Goal: Information Seeking & Learning: Find specific fact

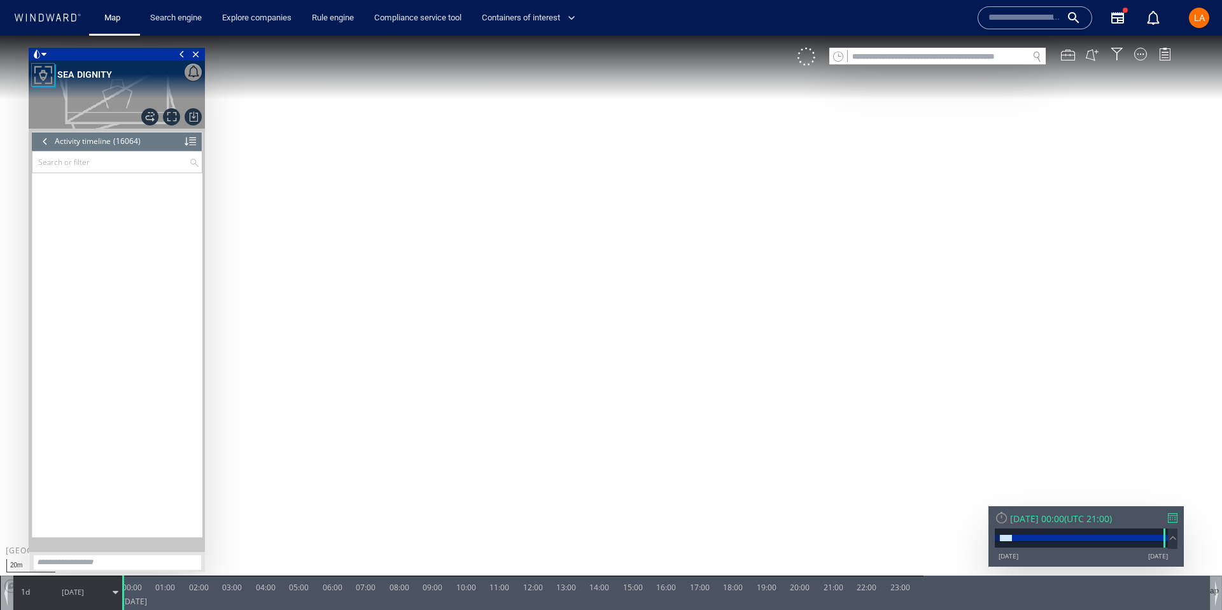
click at [921, 53] on input "text" at bounding box center [938, 56] width 180 height 17
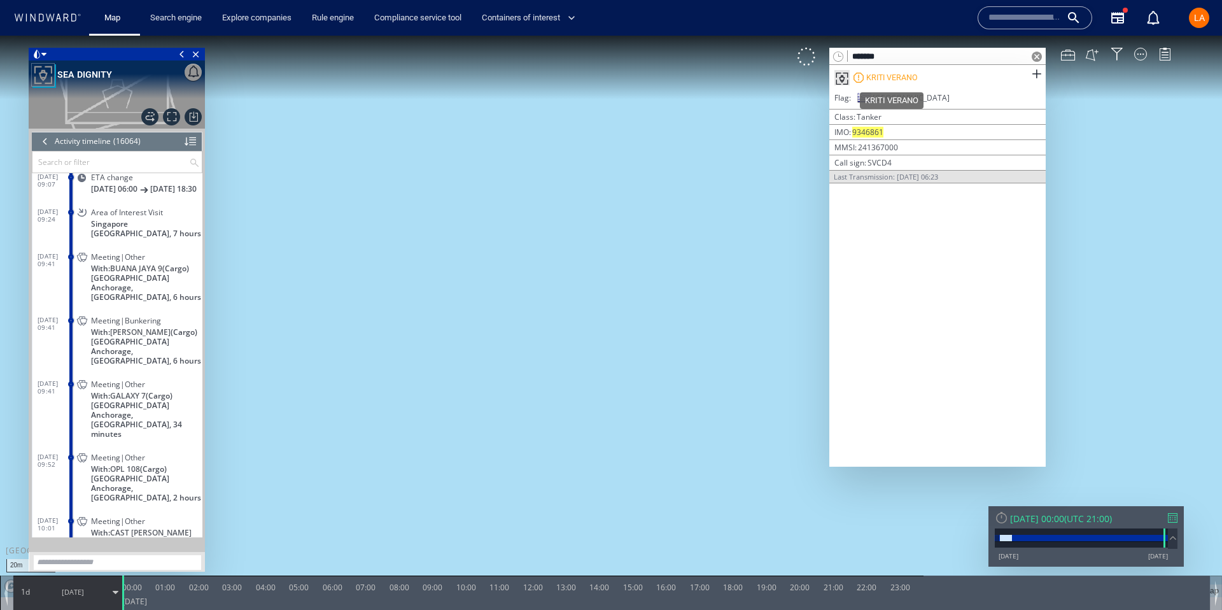
type input "*******"
click at [909, 78] on div "KRITI VERANO" at bounding box center [892, 77] width 52 height 11
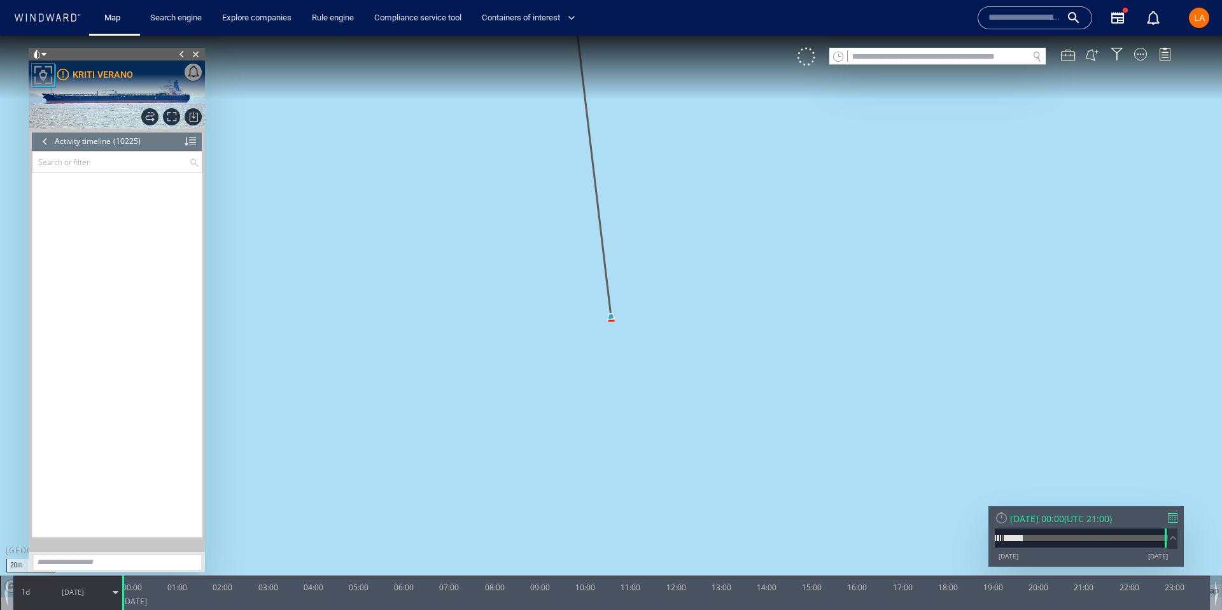
scroll to position [357648, 0]
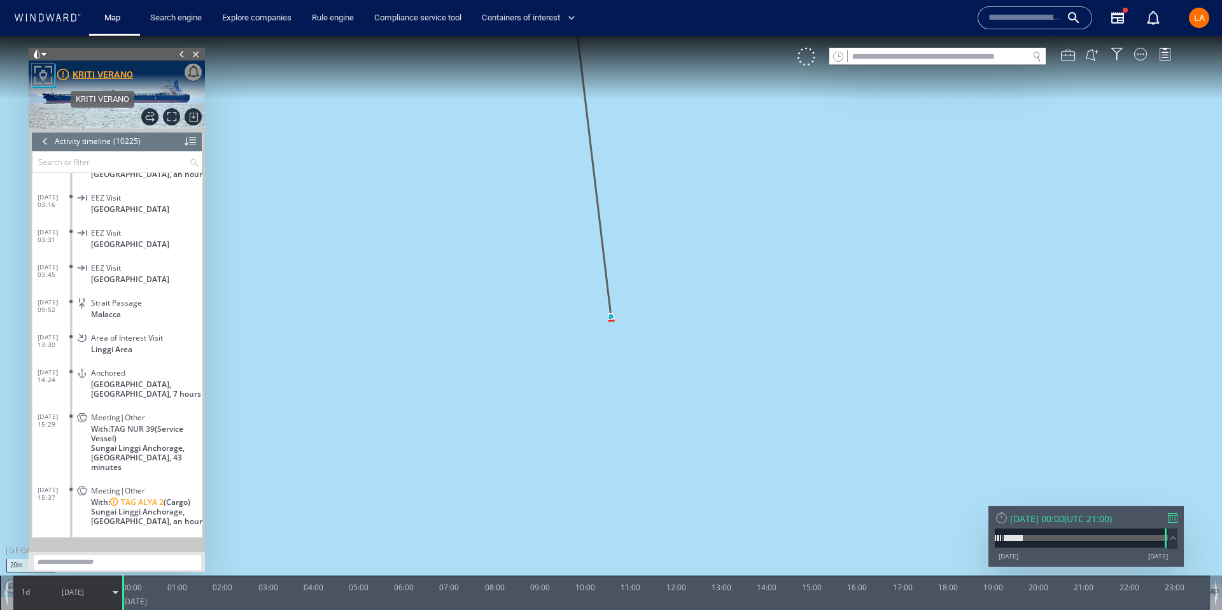
click at [98, 75] on div "KRITI VERANO" at bounding box center [103, 74] width 60 height 15
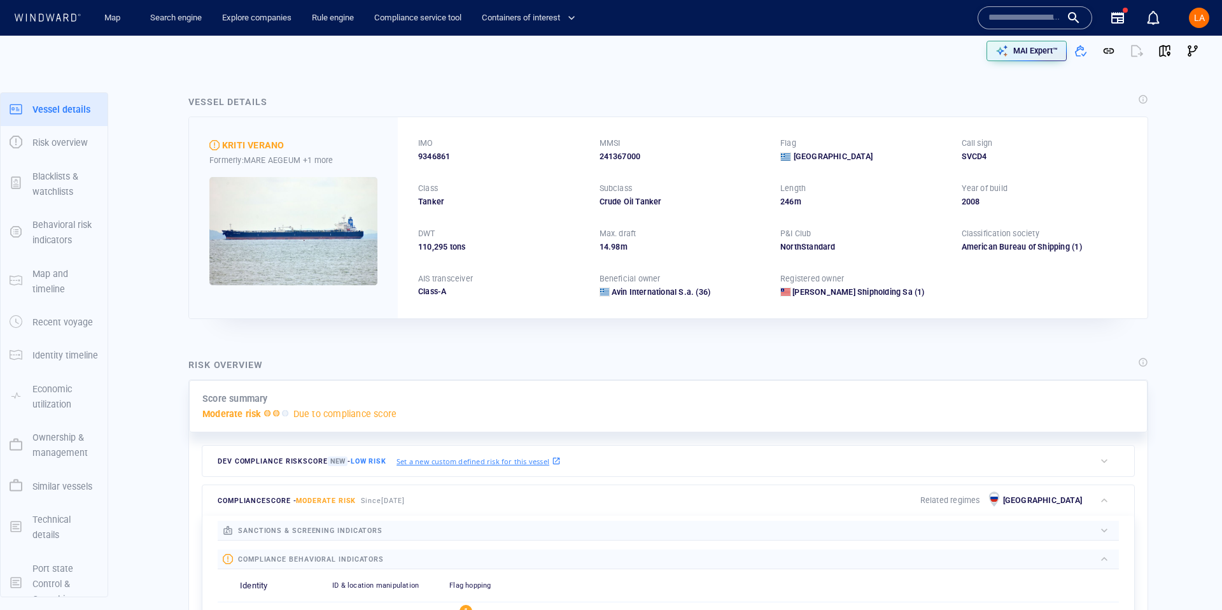
drag, startPoint x: 563, startPoint y: 276, endPoint x: 560, endPoint y: 271, distance: 6.6
click at [561, 273] on div "AIS transceiver" at bounding box center [501, 279] width 171 height 17
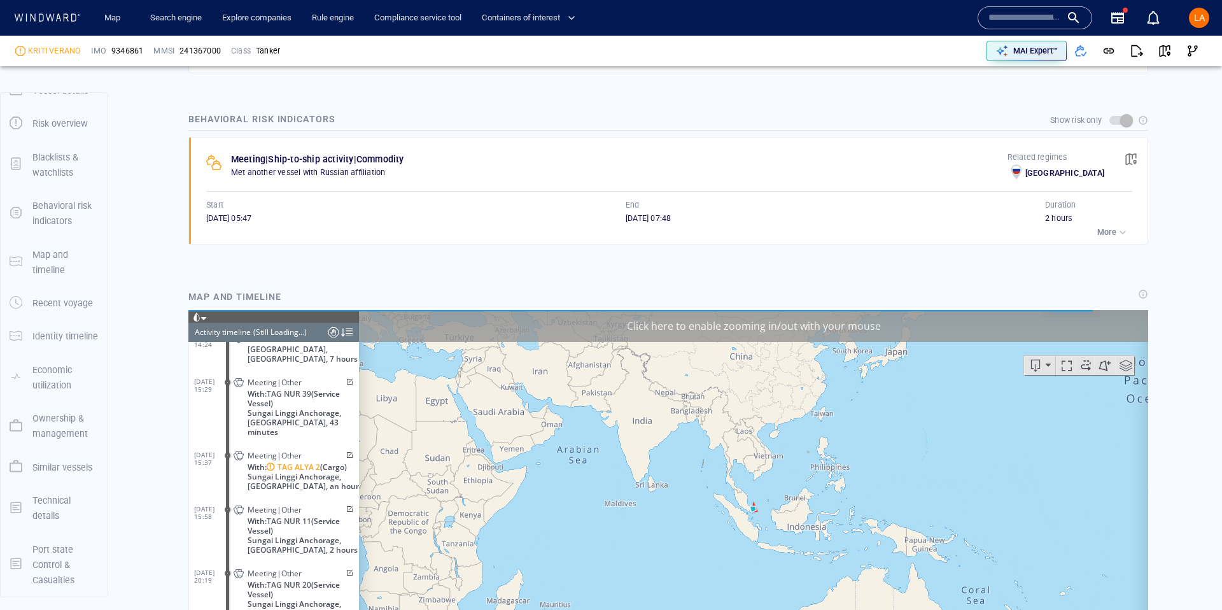
scroll to position [810, 0]
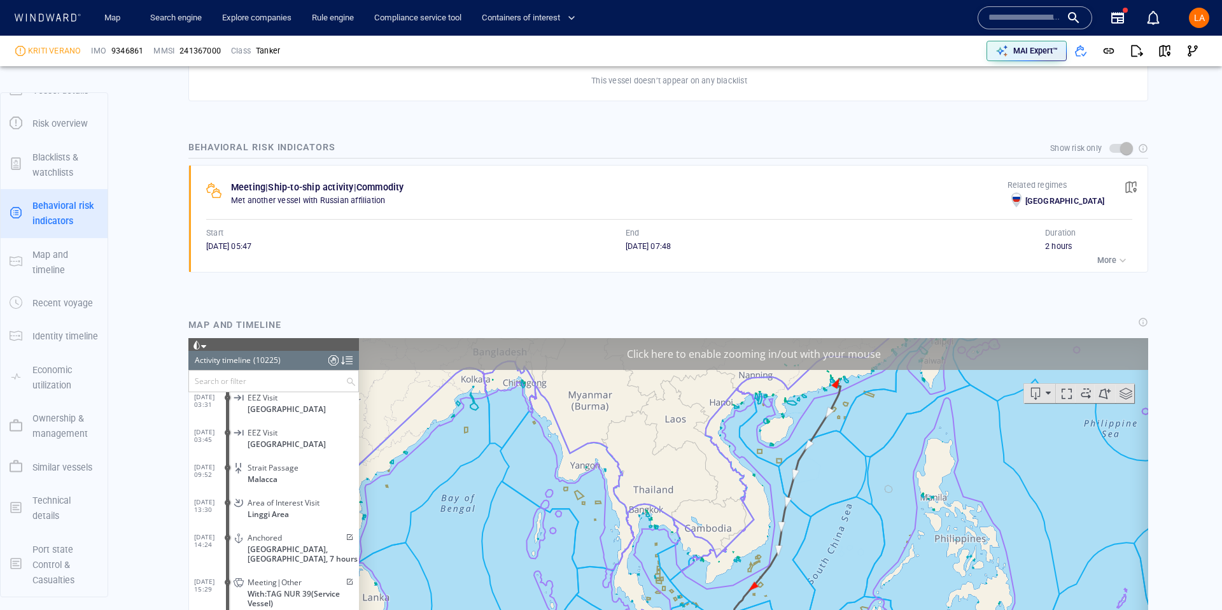
scroll to position [761, 0]
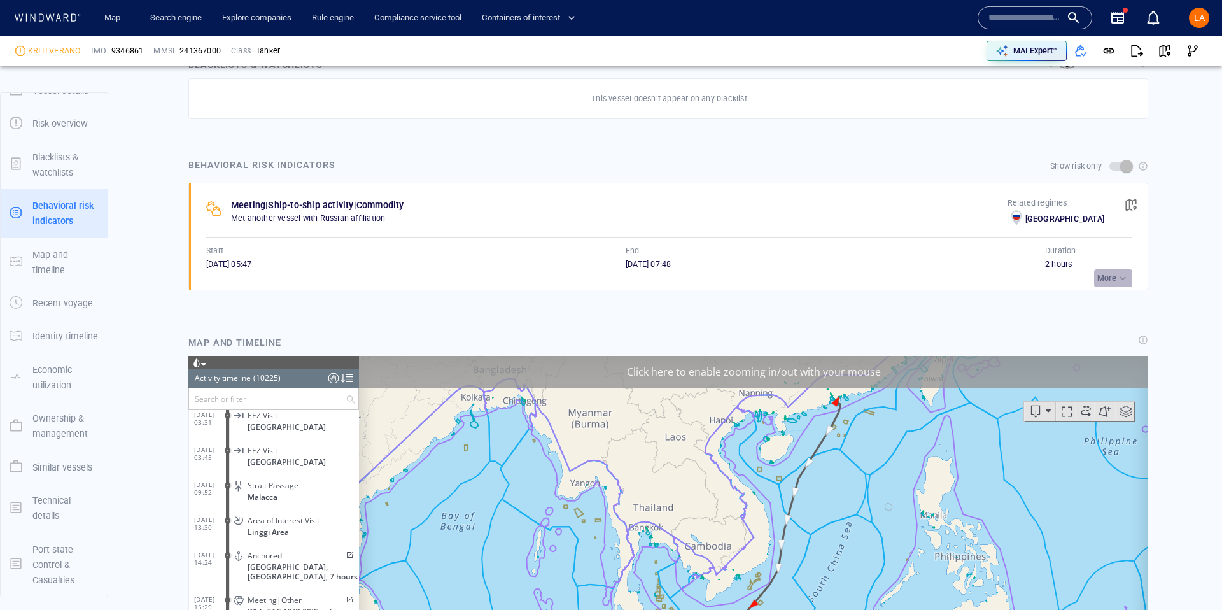
drag, startPoint x: 1123, startPoint y: 279, endPoint x: 1119, endPoint y: 272, distance: 8.8
click at [1123, 279] on div "button" at bounding box center [1123, 278] width 13 height 13
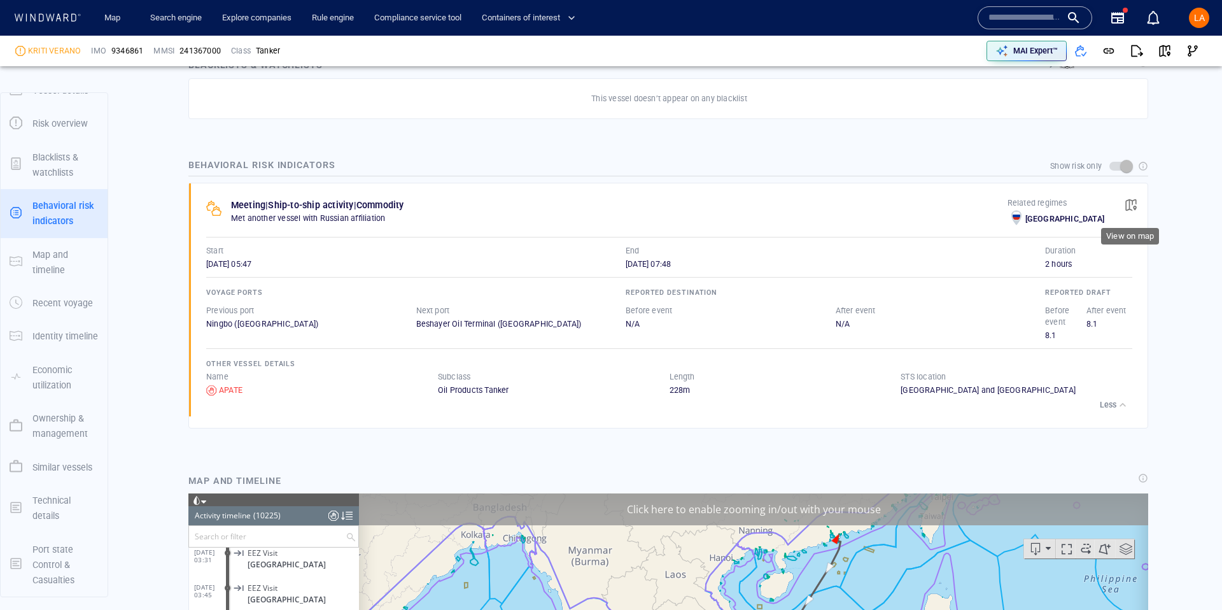
click at [1134, 199] on span "button" at bounding box center [1131, 205] width 13 height 13
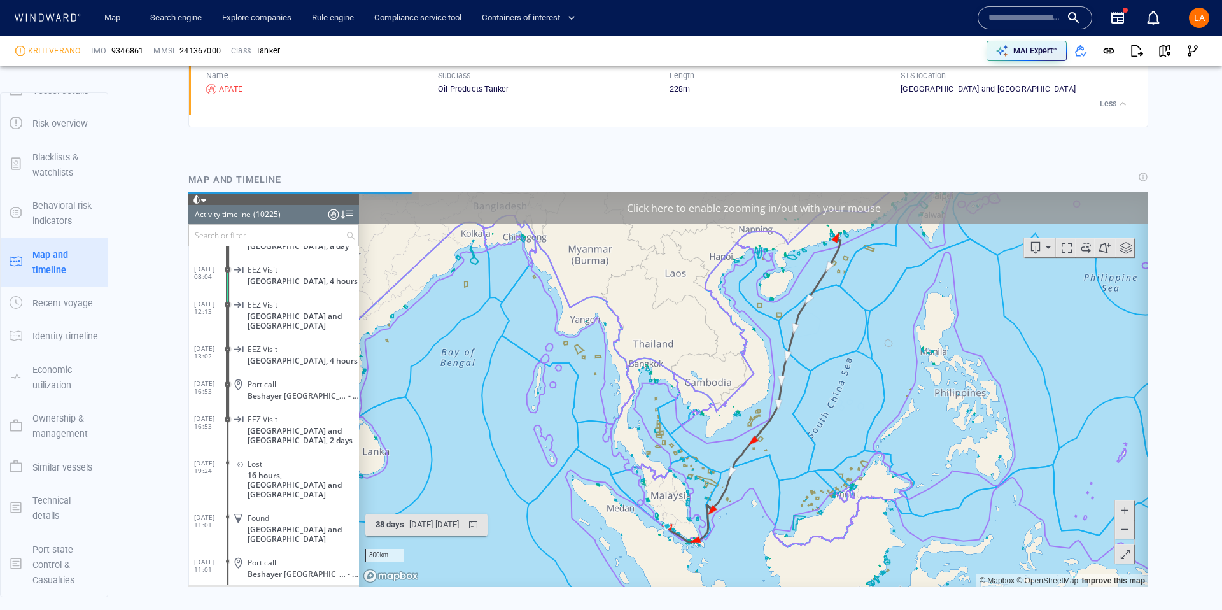
scroll to position [1063, 0]
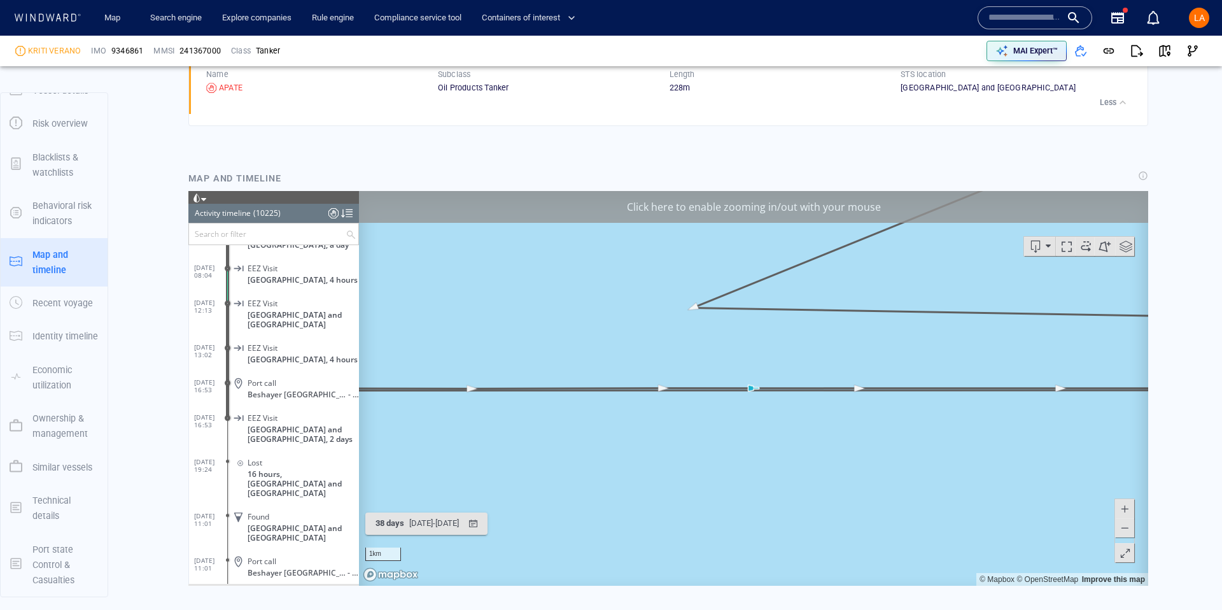
scroll to position [1115, 0]
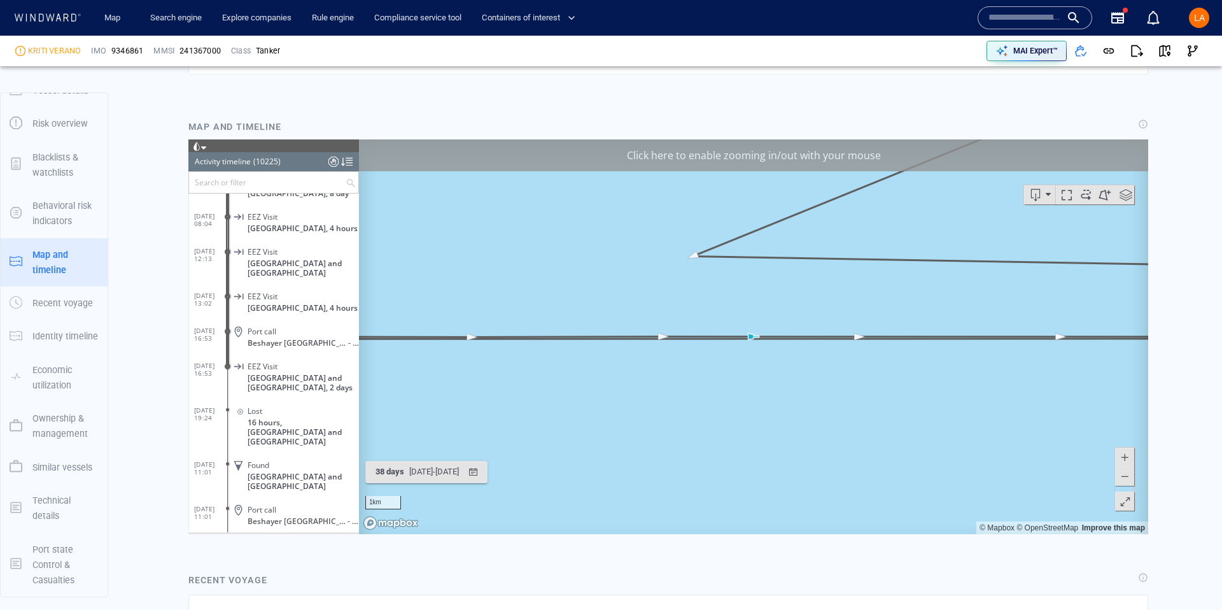
click at [1126, 474] on span at bounding box center [1125, 475] width 13 height 19
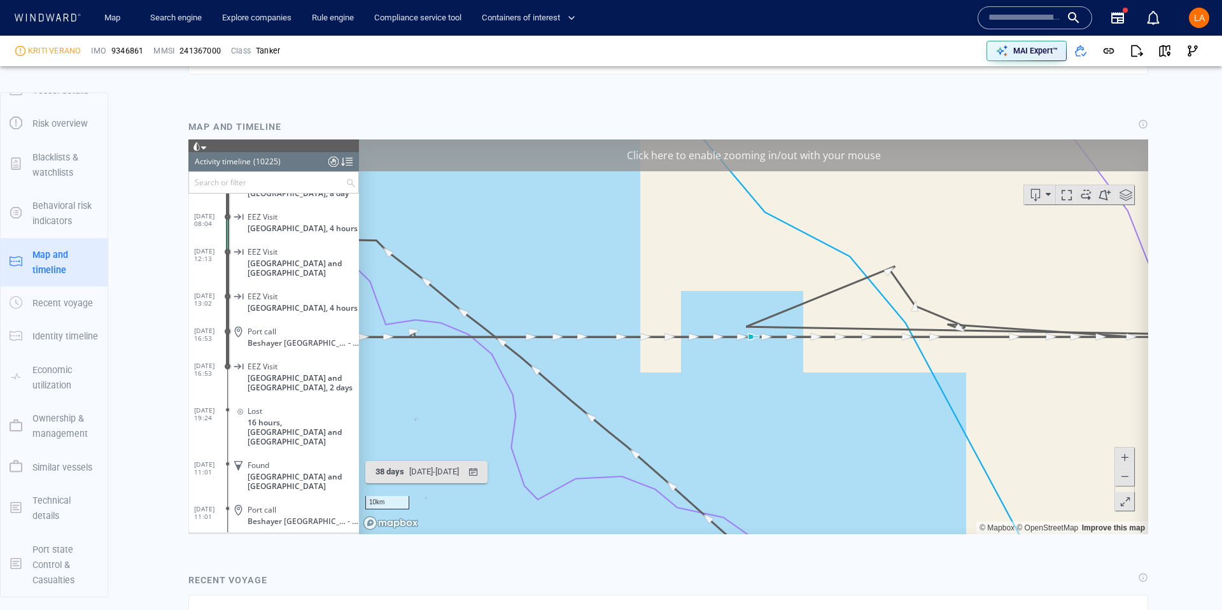
click at [1126, 474] on span at bounding box center [1125, 475] width 13 height 19
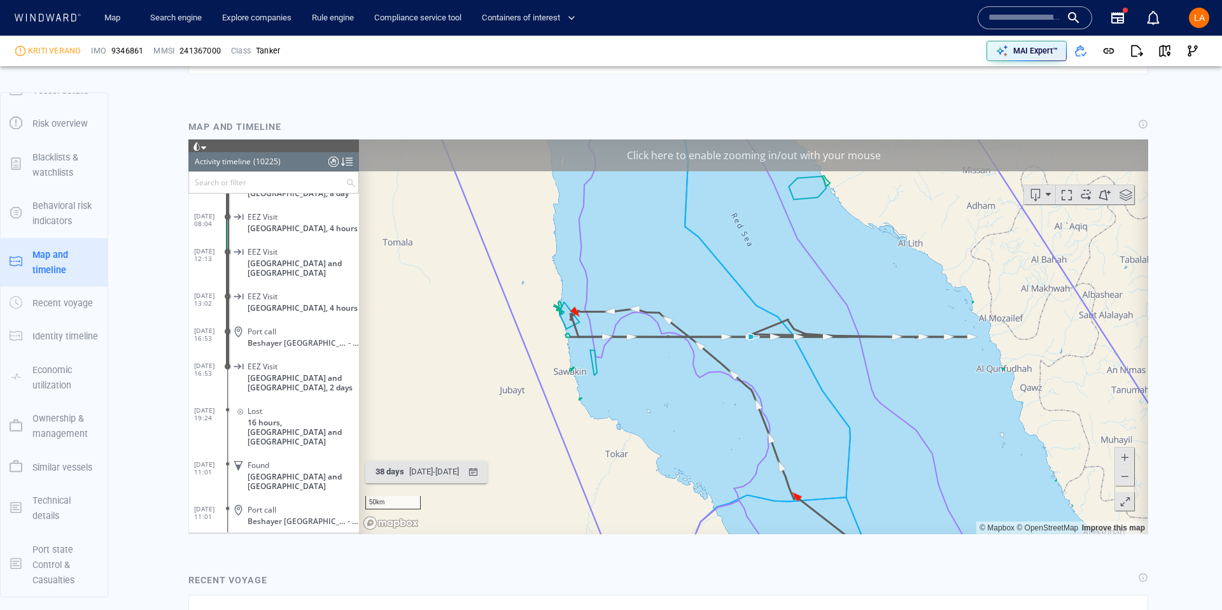
drag, startPoint x: 821, startPoint y: 365, endPoint x: 986, endPoint y: 392, distance: 167.8
click at [985, 391] on canvas "Map" at bounding box center [753, 336] width 789 height 395
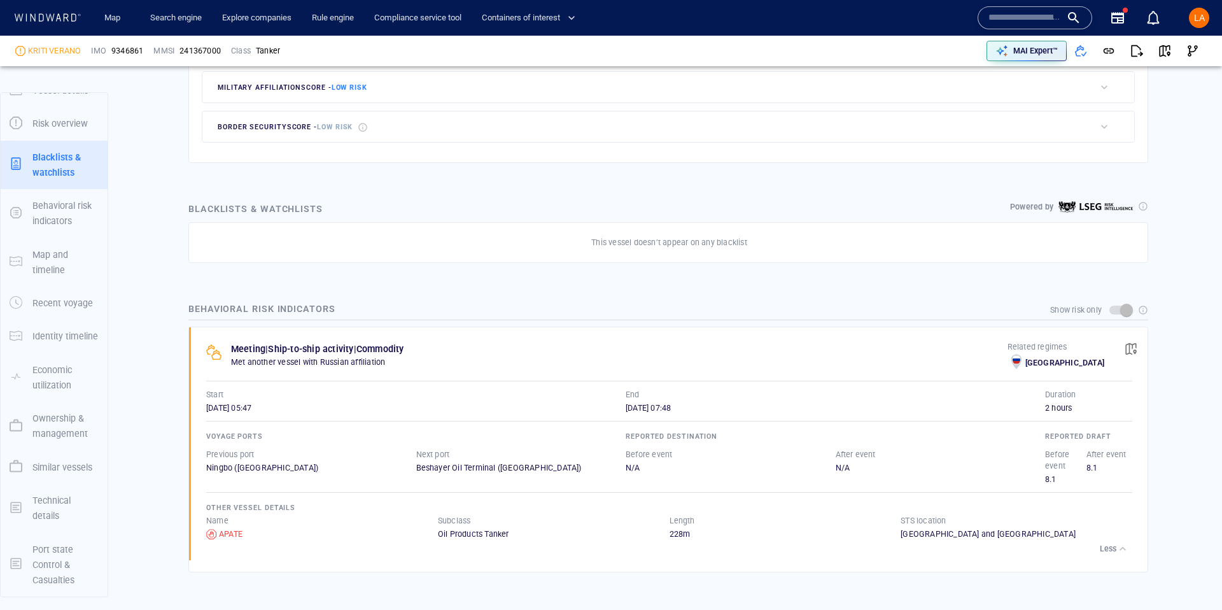
scroll to position [615, 0]
click at [999, 17] on input "text" at bounding box center [1025, 17] width 73 height 19
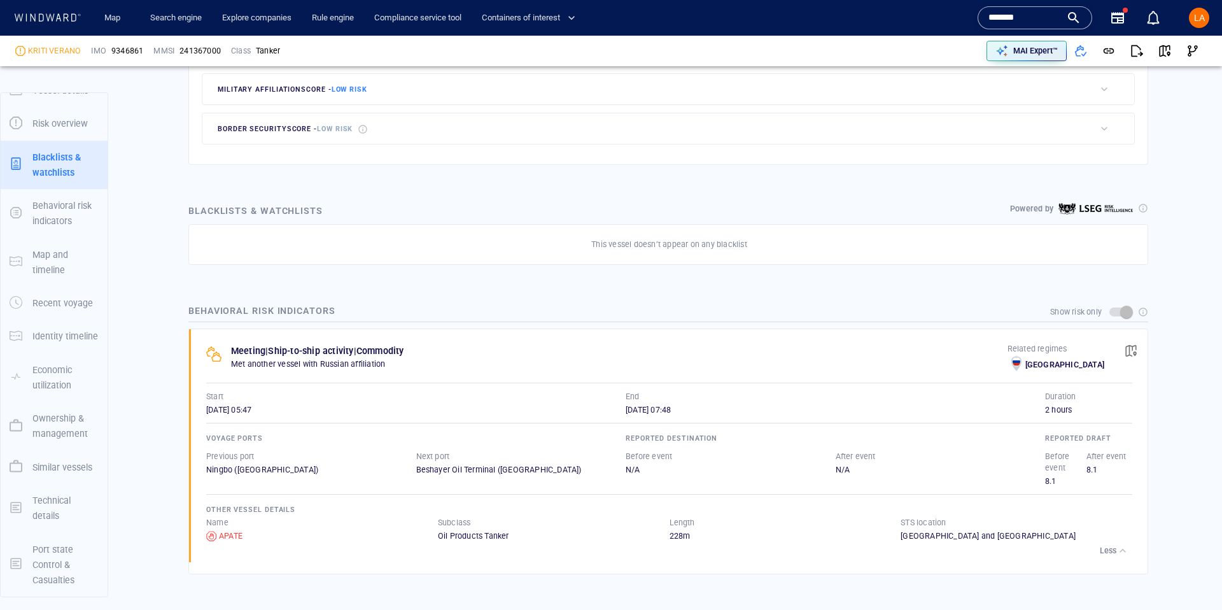
scroll to position [19, 0]
click at [1015, 15] on input "*******" at bounding box center [1025, 17] width 73 height 19
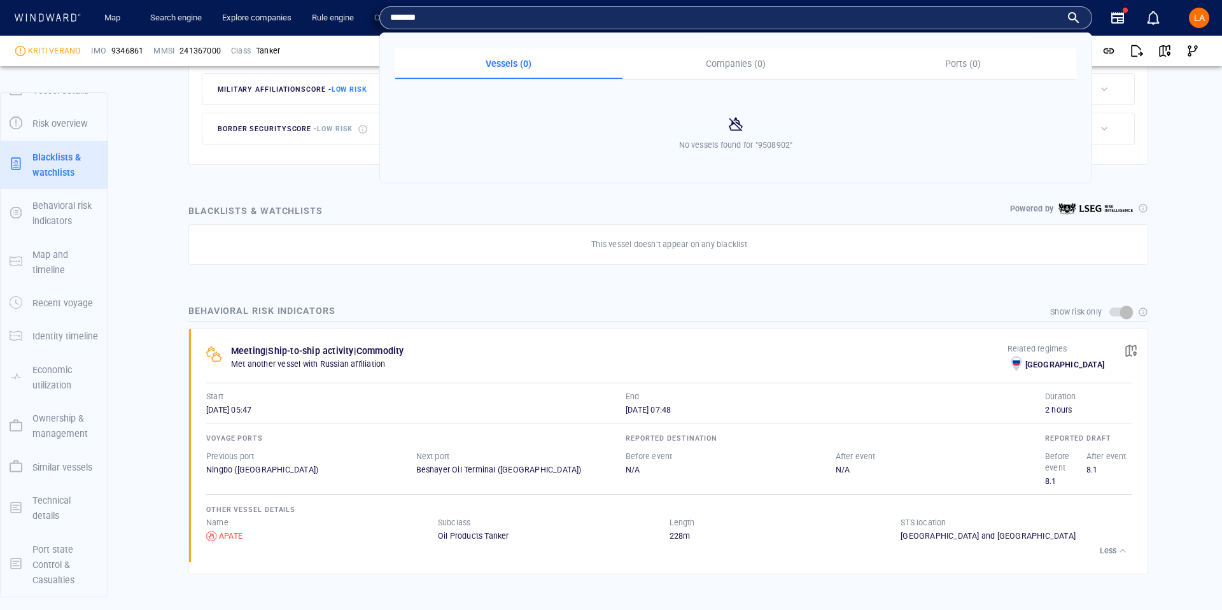
click at [1015, 15] on input "*******" at bounding box center [725, 17] width 671 height 19
paste input "text"
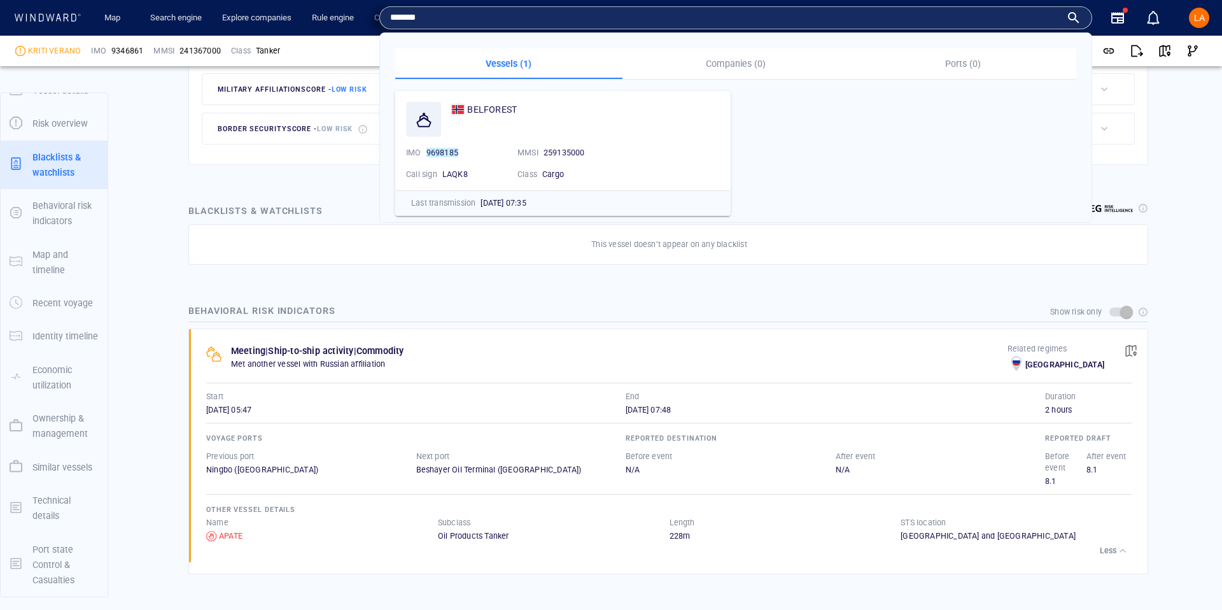
type input "*******"
click at [491, 109] on span "BELFOREST" at bounding box center [492, 109] width 50 height 10
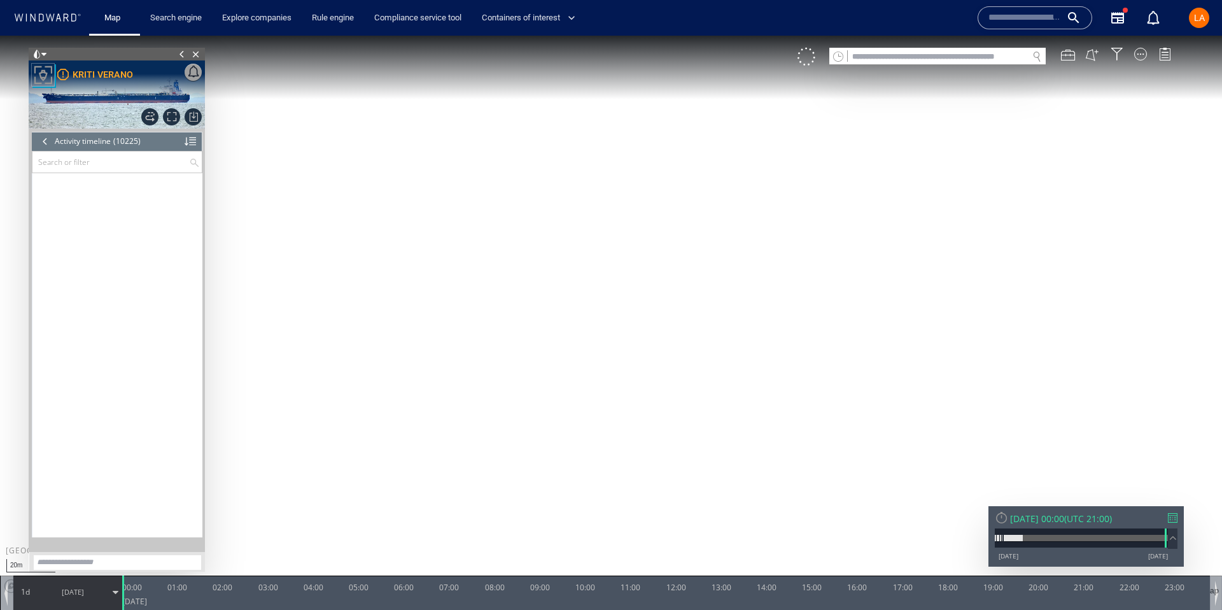
scroll to position [357648, 0]
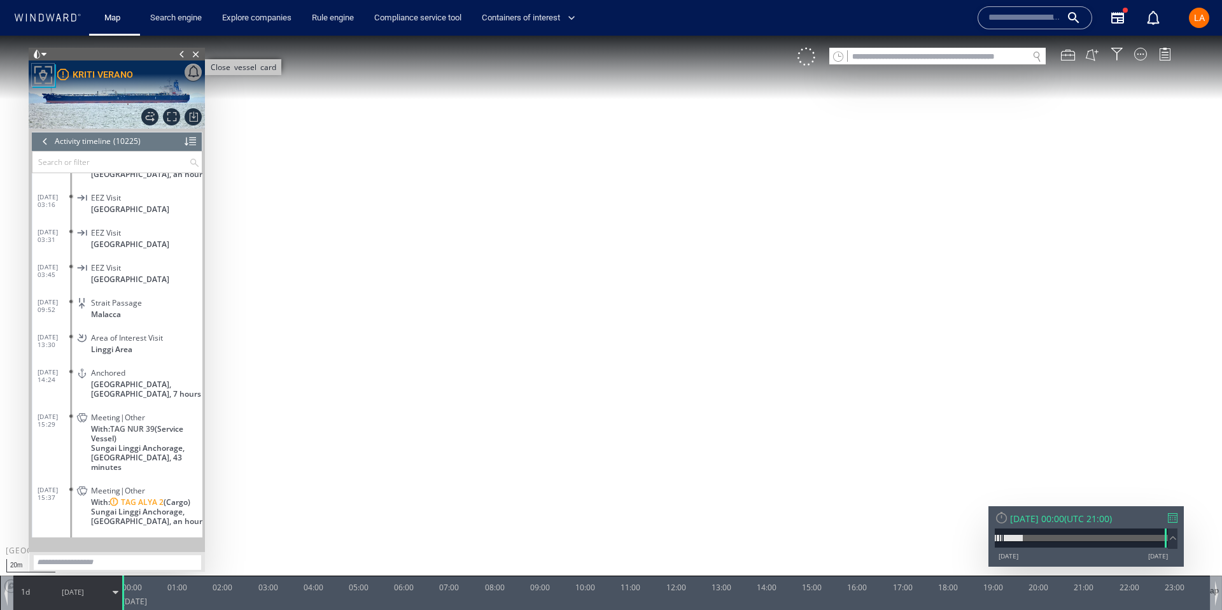
click at [198, 52] on span "Close vessel card" at bounding box center [196, 54] width 14 height 13
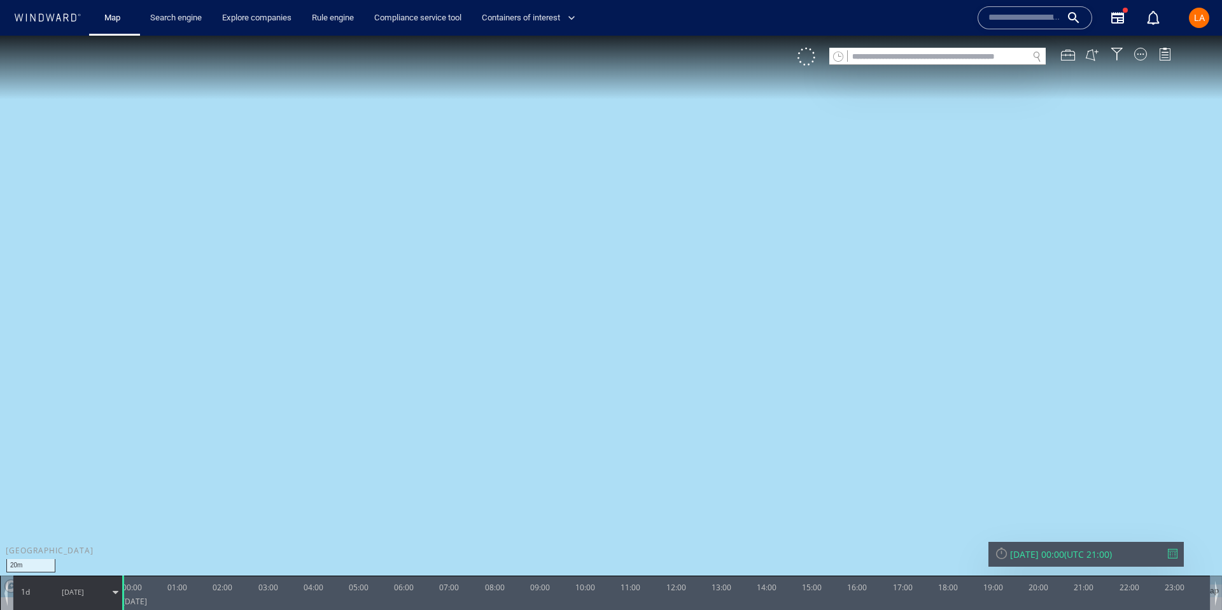
click at [869, 55] on input "text" at bounding box center [938, 56] width 180 height 17
paste input "*******"
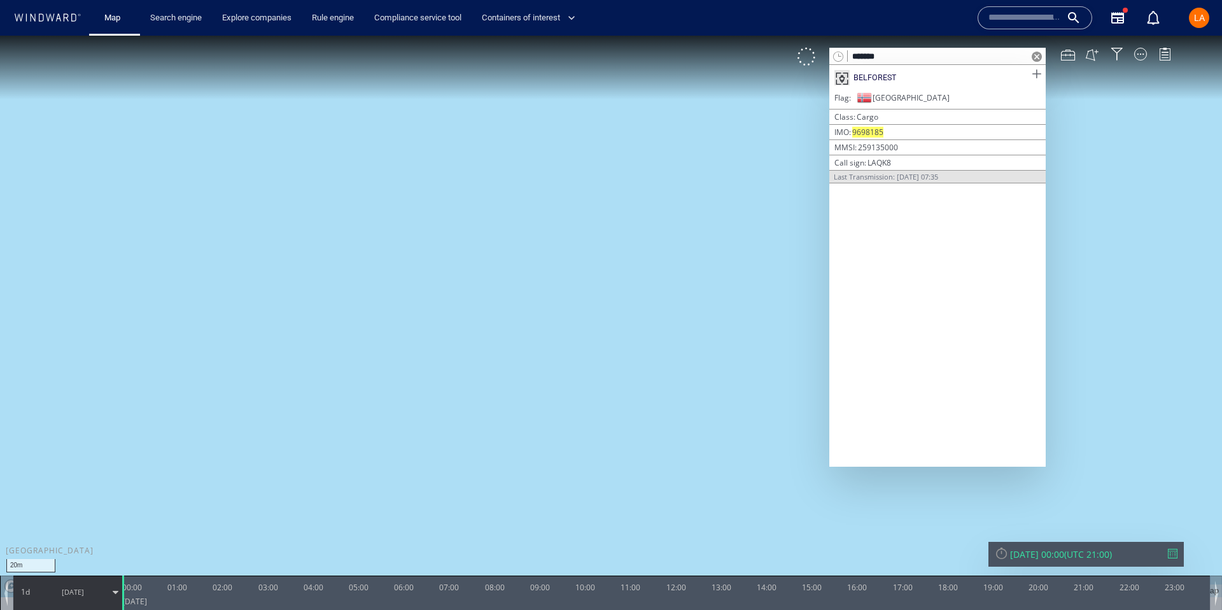
type input "*******"
click at [1035, 73] on span at bounding box center [1037, 74] width 16 height 16
click at [1038, 57] on span at bounding box center [1037, 57] width 10 height 10
